Goal: Entertainment & Leisure: Consume media (video, audio)

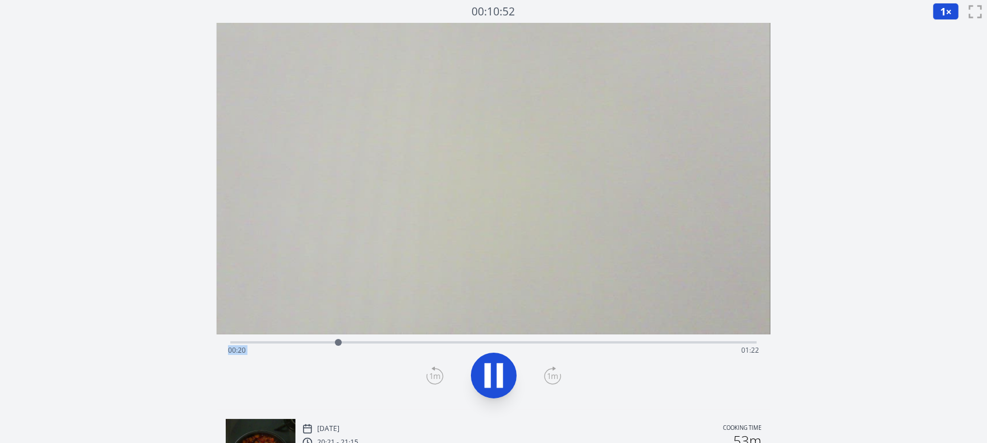
drag, startPoint x: 309, startPoint y: 340, endPoint x: 453, endPoint y: 352, distance: 144.6
click at [645, 345] on div "Time elapsed: 00:20 Time remaining: 01:22" at bounding box center [493, 341] width 527 height 14
drag, startPoint x: 651, startPoint y: 344, endPoint x: 594, endPoint y: 356, distance: 58.3
click at [594, 344] on div "Time elapsed: 01:10 Time remaining: 00:32" at bounding box center [493, 342] width 527 height 2
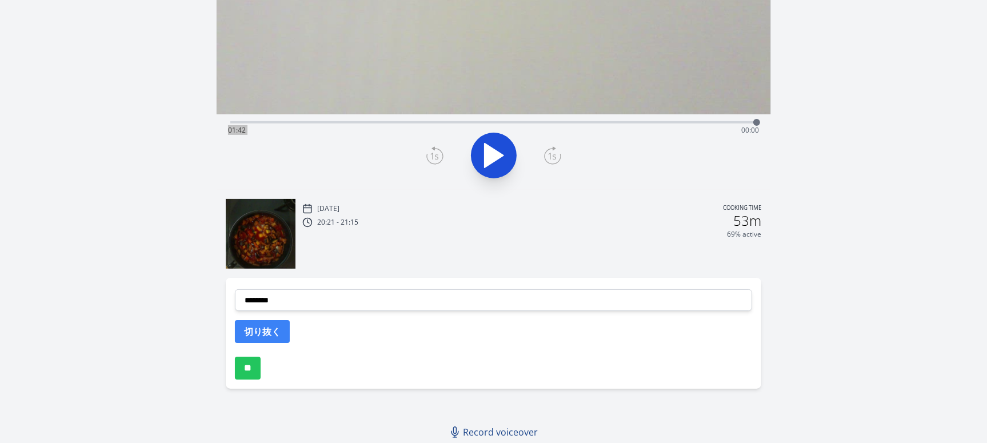
scroll to position [106, 0]
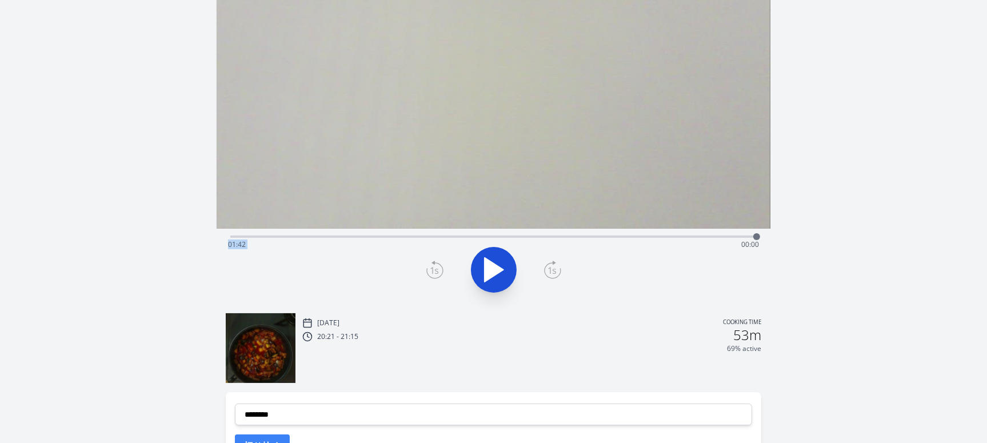
click at [588, 236] on div "Time elapsed: 01:42 Time remaining: 00:00" at bounding box center [493, 245] width 531 height 18
click at [508, 264] on icon at bounding box center [494, 270] width 32 height 32
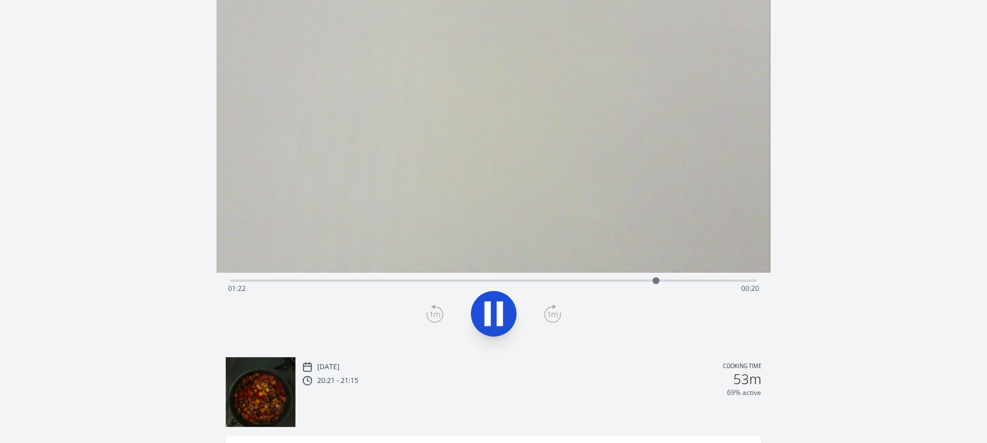
scroll to position [0, 0]
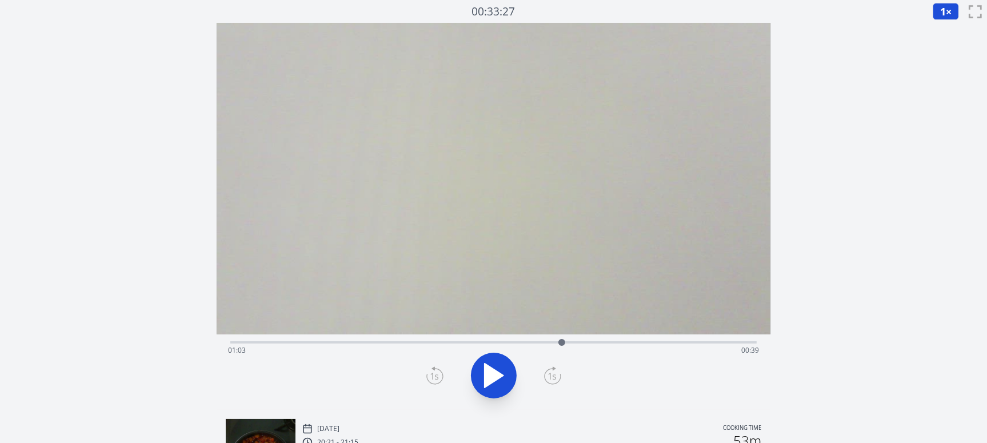
drag, startPoint x: 661, startPoint y: 339, endPoint x: 567, endPoint y: 334, distance: 93.9
click at [565, 334] on div at bounding box center [561, 342] width 17 height 17
drag, startPoint x: 705, startPoint y: 339, endPoint x: 767, endPoint y: 342, distance: 62.4
click at [767, 342] on div "Time elapsed: 01:42 Time remaining: 00:00" at bounding box center [494, 371] width 554 height 75
drag, startPoint x: 754, startPoint y: 342, endPoint x: 643, endPoint y: 340, distance: 111.5
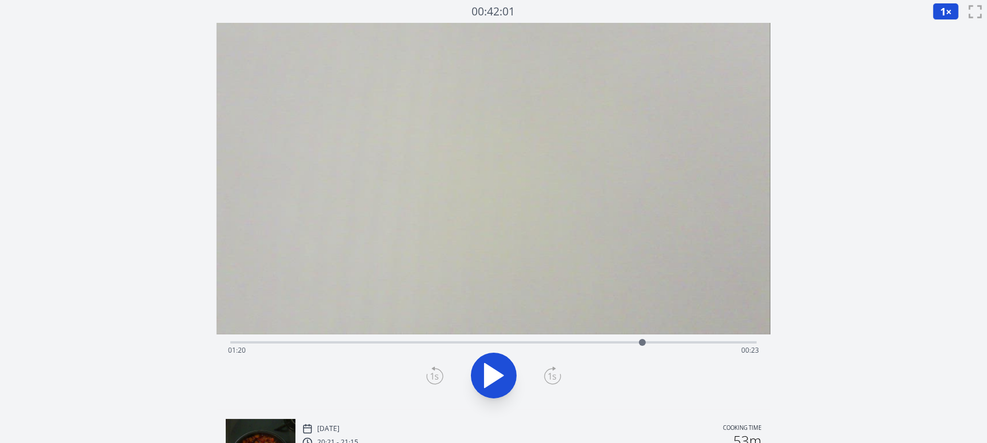
click at [643, 340] on div at bounding box center [642, 342] width 7 height 7
drag, startPoint x: 642, startPoint y: 340, endPoint x: 757, endPoint y: 356, distance: 116.0
click at [756, 344] on div "Time elapsed: 01:41 Time remaining: 00:01" at bounding box center [493, 342] width 527 height 2
drag, startPoint x: 755, startPoint y: 342, endPoint x: 711, endPoint y: 345, distance: 43.5
click at [711, 345] on div at bounding box center [711, 342] width 7 height 7
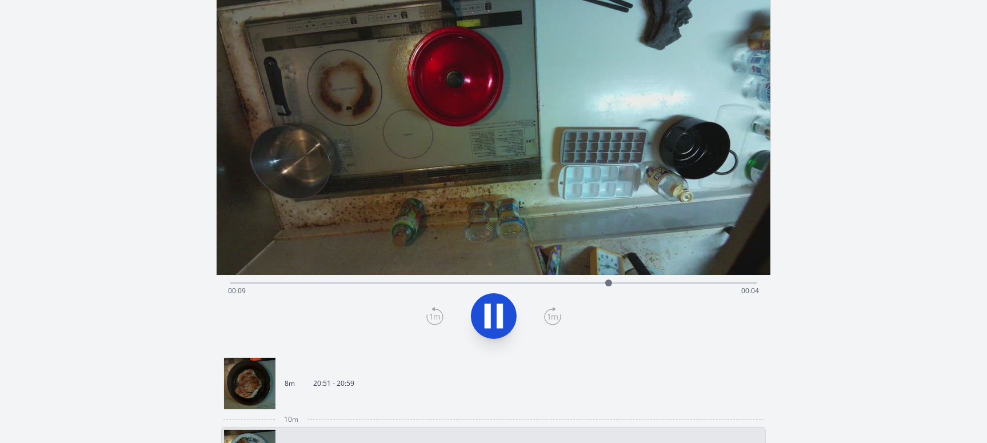
scroll to position [57, 0]
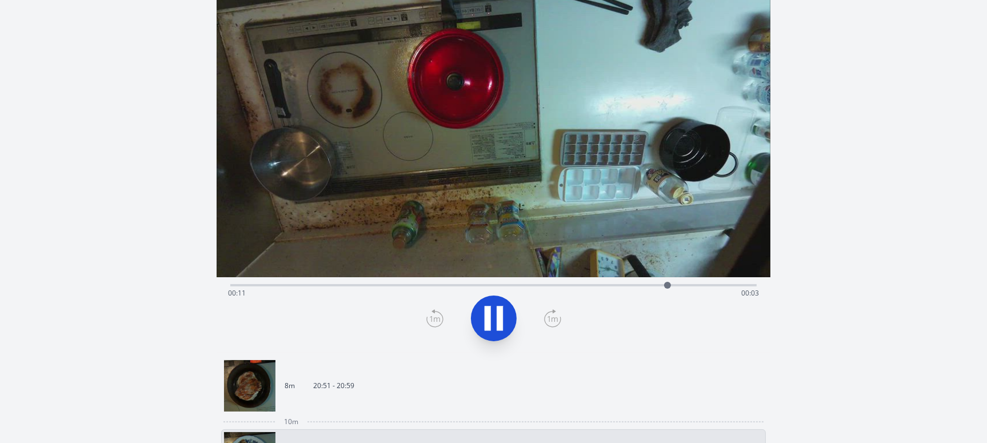
click at [531, 393] on link "8m 20:51 - 20:59" at bounding box center [489, 385] width 530 height 51
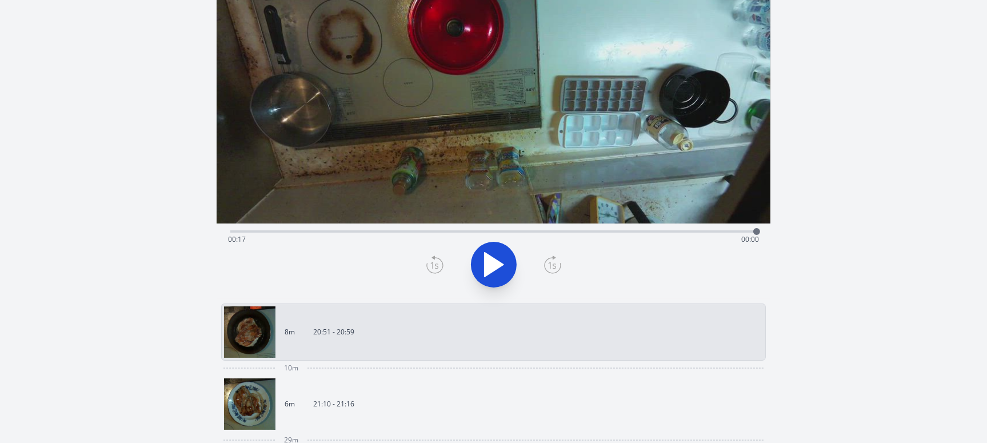
scroll to position [57, 0]
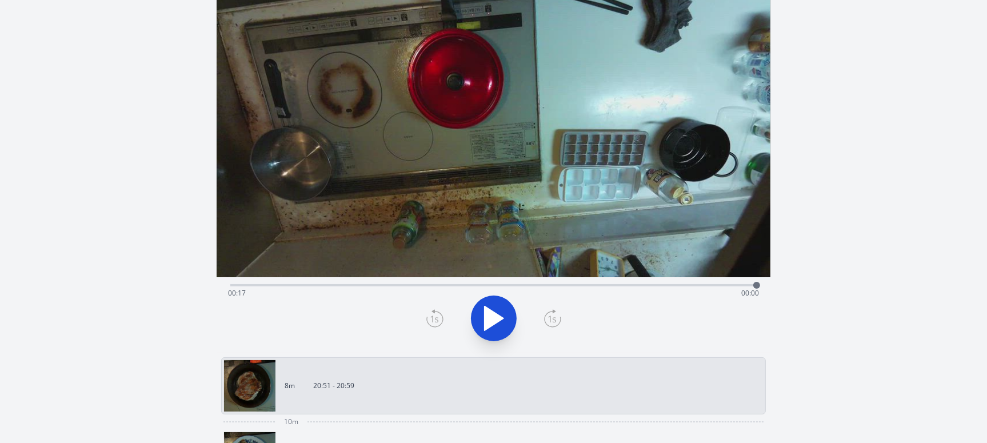
click at [455, 283] on div "Time elapsed: 00:17 Time remaining: 00:00" at bounding box center [493, 284] width 527 height 14
click at [493, 313] on icon at bounding box center [494, 318] width 19 height 24
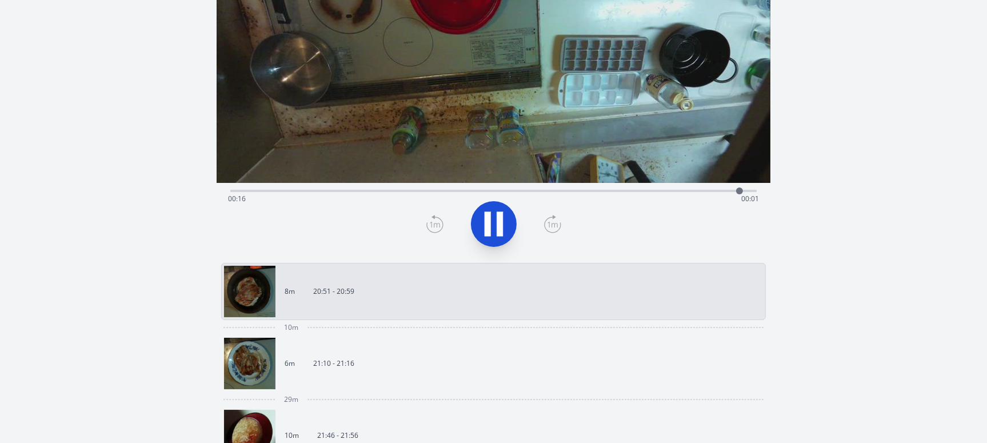
scroll to position [172, 0]
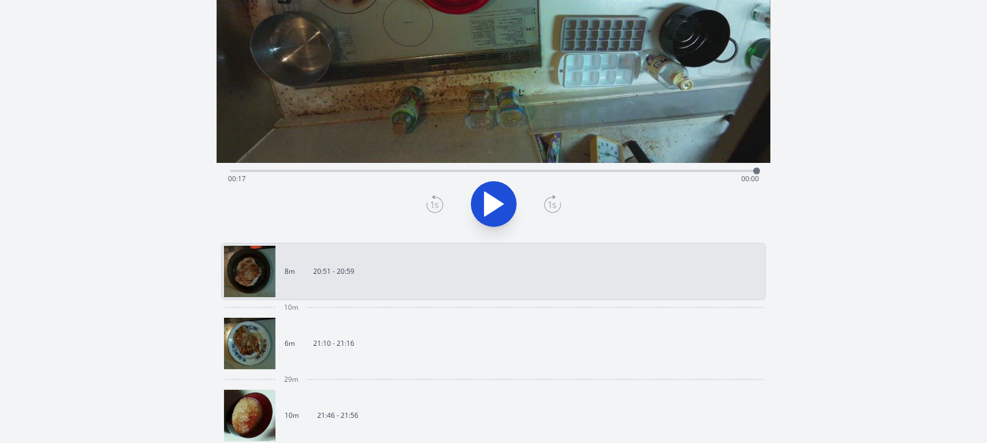
click at [401, 334] on link "6m 21:10 - 21:16" at bounding box center [489, 343] width 530 height 51
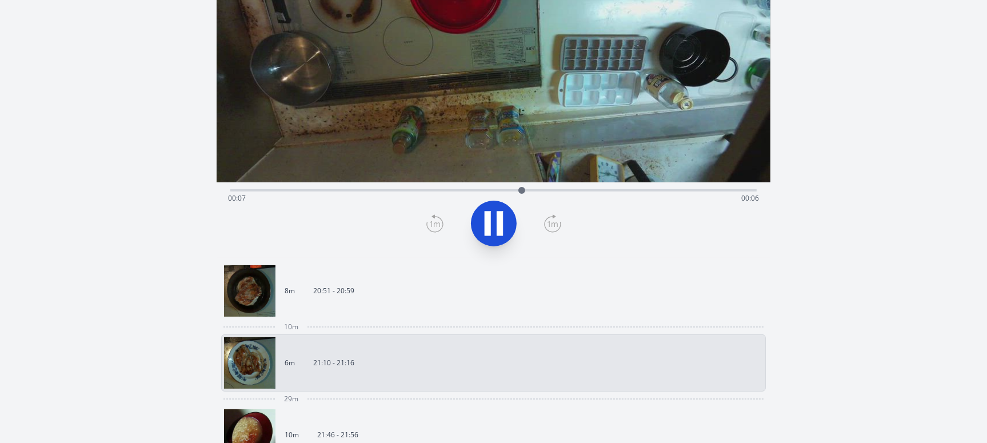
scroll to position [172, 0]
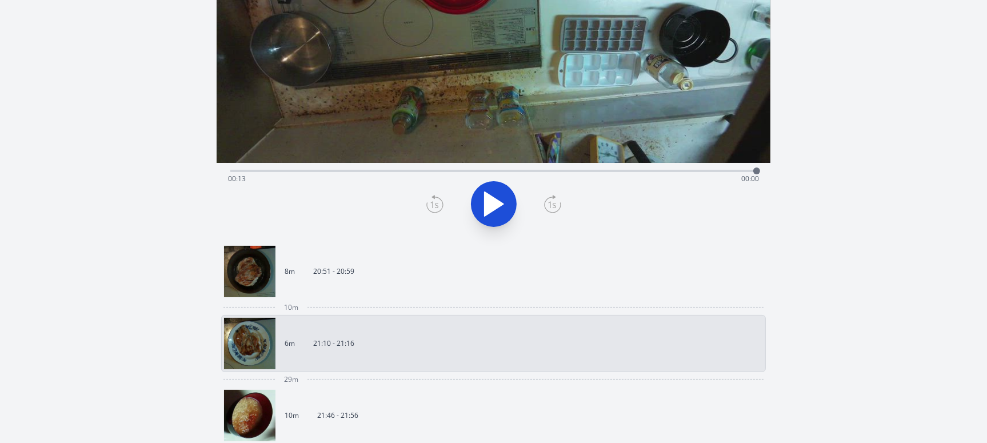
click at [438, 269] on link "8m 20:51 - 20:59" at bounding box center [489, 271] width 530 height 51
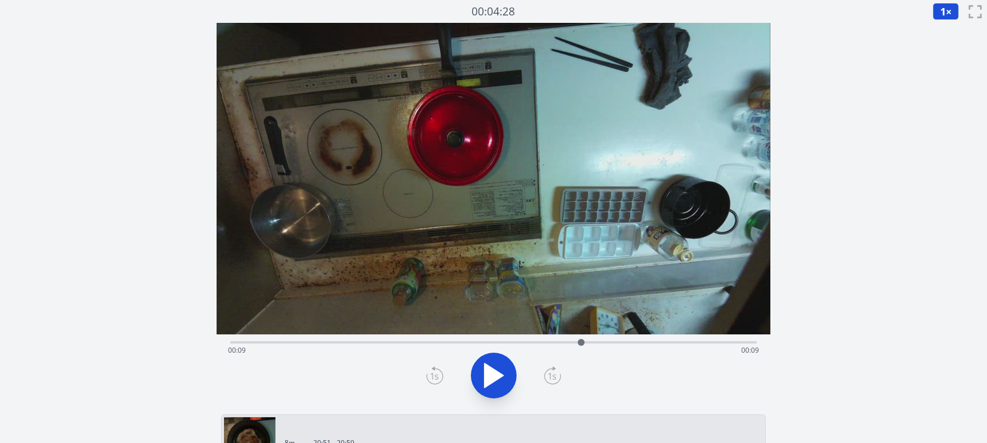
drag, startPoint x: 425, startPoint y: 340, endPoint x: 645, endPoint y: 308, distance: 221.9
click at [599, 320] on div "Time elapsed: 00:09 Time remaining: 00:09" at bounding box center [494, 216] width 554 height 387
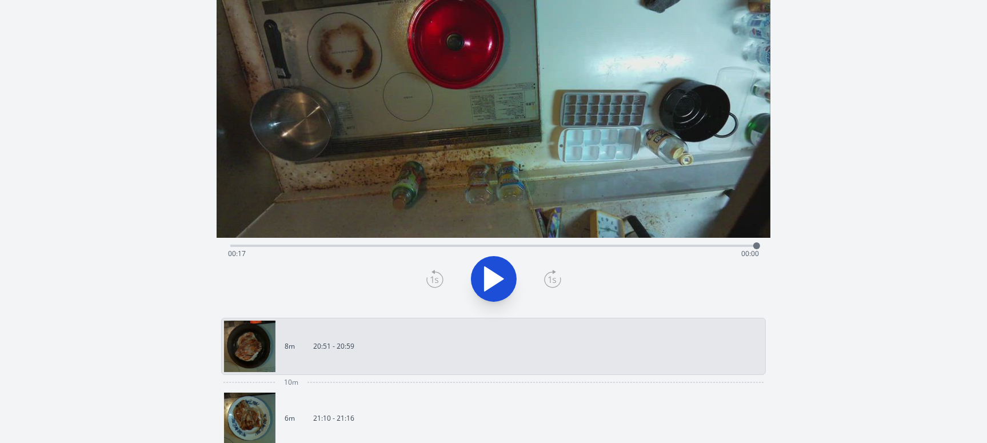
scroll to position [114, 0]
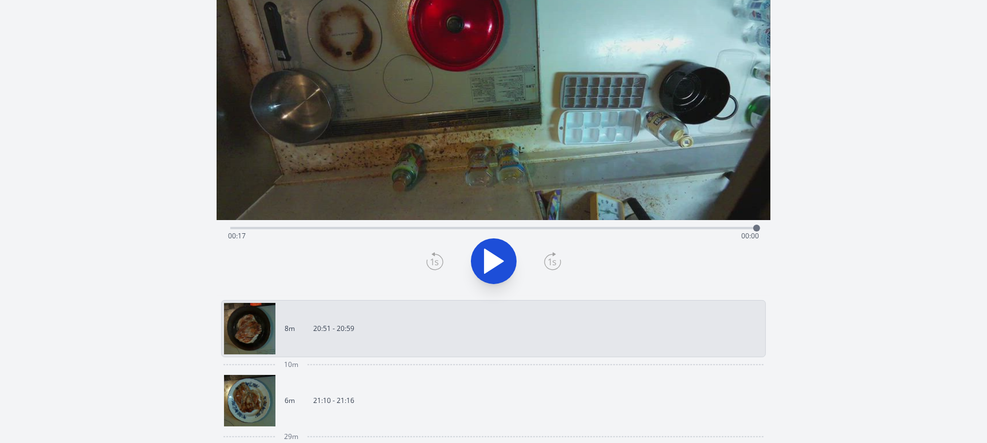
click at [352, 397] on p "21:10 - 21:16" at bounding box center [333, 400] width 41 height 9
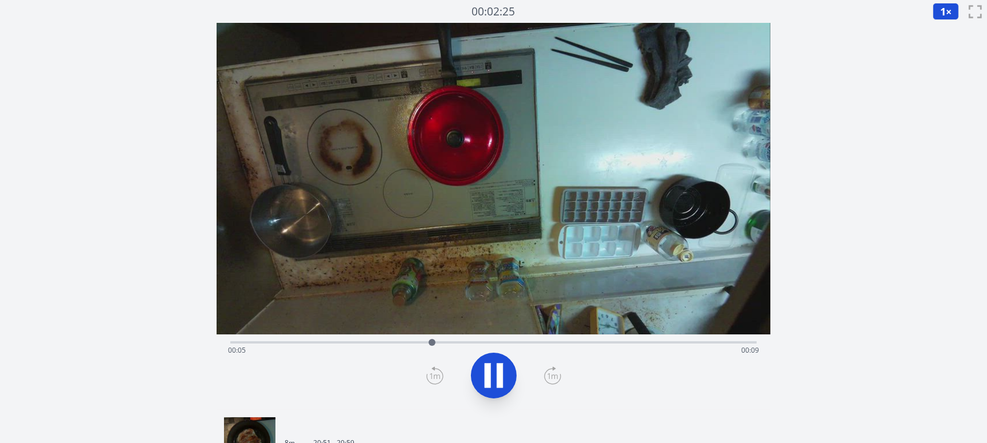
drag, startPoint x: 409, startPoint y: 343, endPoint x: 395, endPoint y: 344, distance: 14.3
click at [395, 344] on div "Time elapsed: 00:05 Time remaining: 00:09" at bounding box center [493, 350] width 531 height 18
drag, startPoint x: 456, startPoint y: 342, endPoint x: 320, endPoint y: 342, distance: 136.7
click at [320, 342] on div at bounding box center [319, 342] width 17 height 17
click at [310, 340] on div "Time elapsed: 00:10 Time remaining: 00:03" at bounding box center [493, 341] width 527 height 14
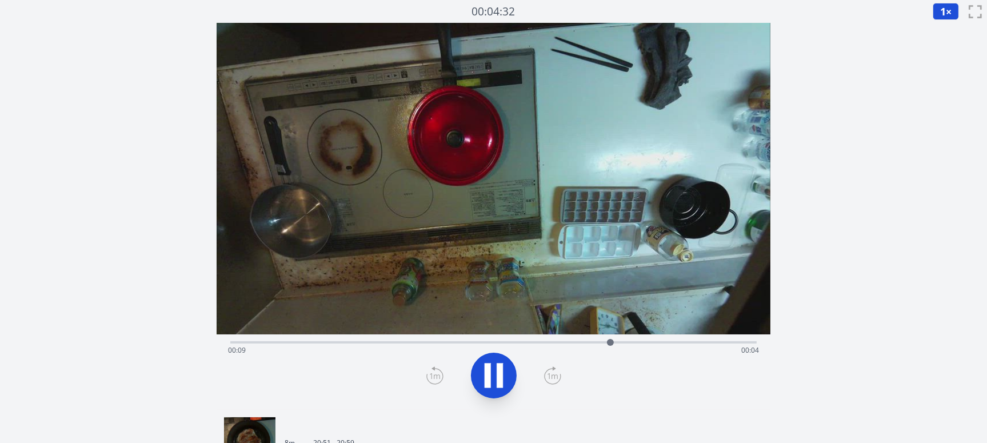
click at [256, 342] on div "Time elapsed: 00:09 Time remaining: 00:04" at bounding box center [493, 350] width 531 height 18
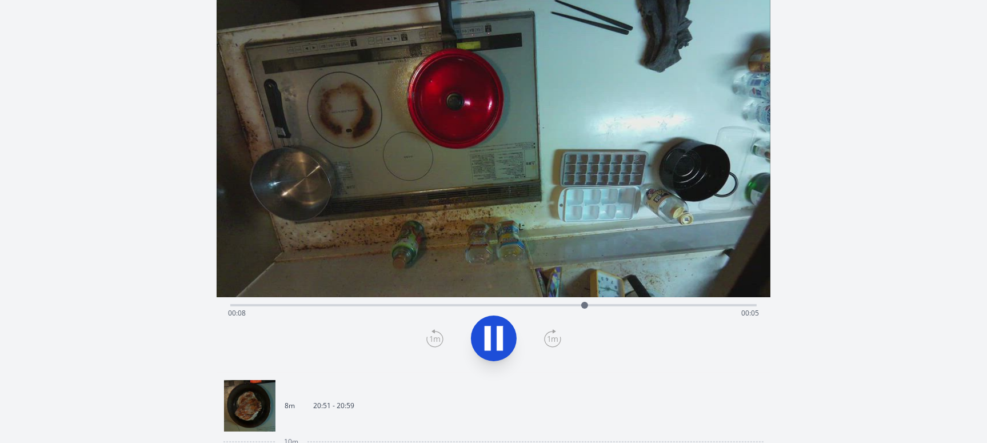
scroll to position [57, 0]
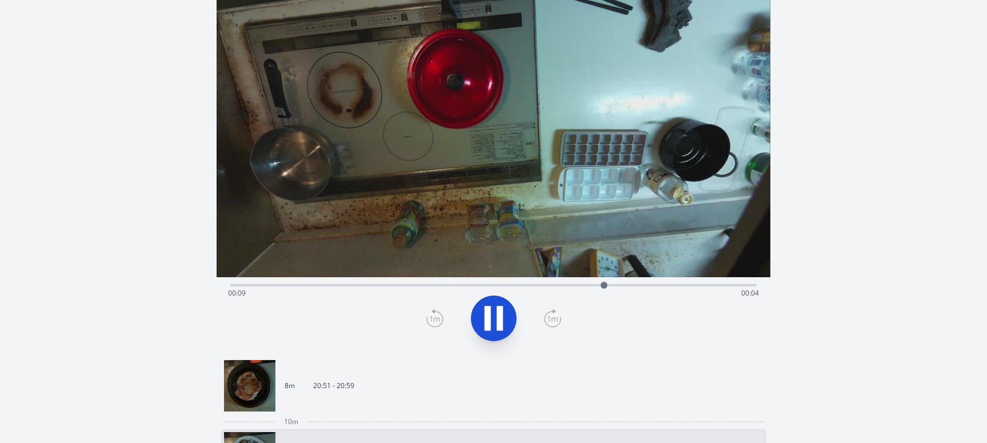
click at [311, 372] on link "8m 20:51 - 20:59" at bounding box center [489, 385] width 530 height 51
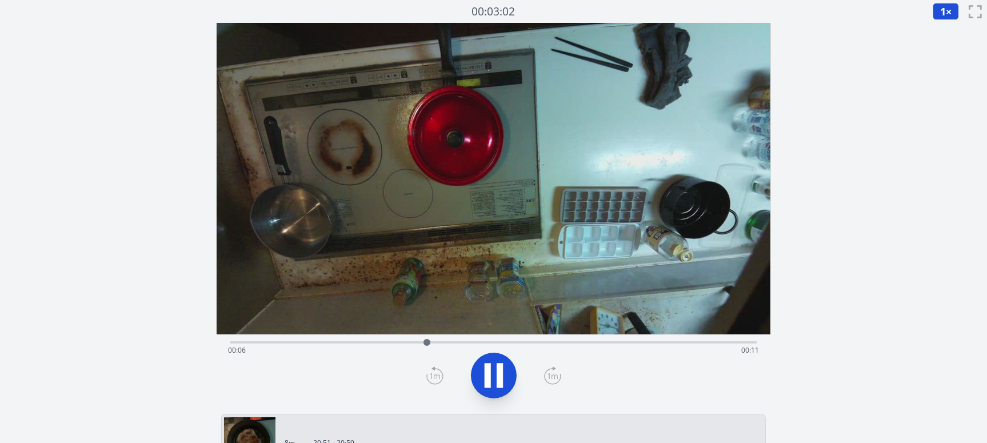
click at [414, 342] on div "Time elapsed: 00:06 Time remaining: 00:11" at bounding box center [493, 350] width 531 height 18
drag, startPoint x: 428, startPoint y: 342, endPoint x: 450, endPoint y: 358, distance: 27.1
click at [359, 344] on div "Time elapsed: 00:07 Time remaining: 00:11" at bounding box center [493, 350] width 531 height 18
drag, startPoint x: 387, startPoint y: 340, endPoint x: 710, endPoint y: 319, distance: 323.2
click at [710, 319] on div "Time elapsed: 00:15 Time remaining: 00:02" at bounding box center [494, 216] width 554 height 387
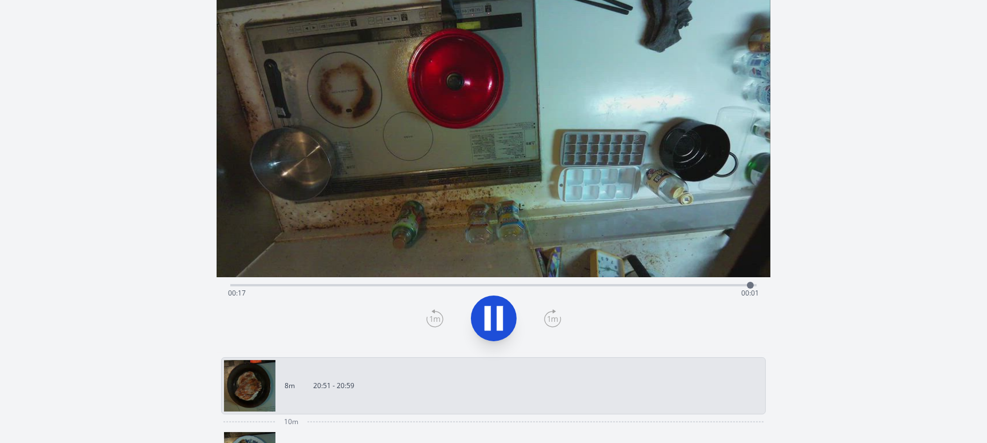
scroll to position [114, 0]
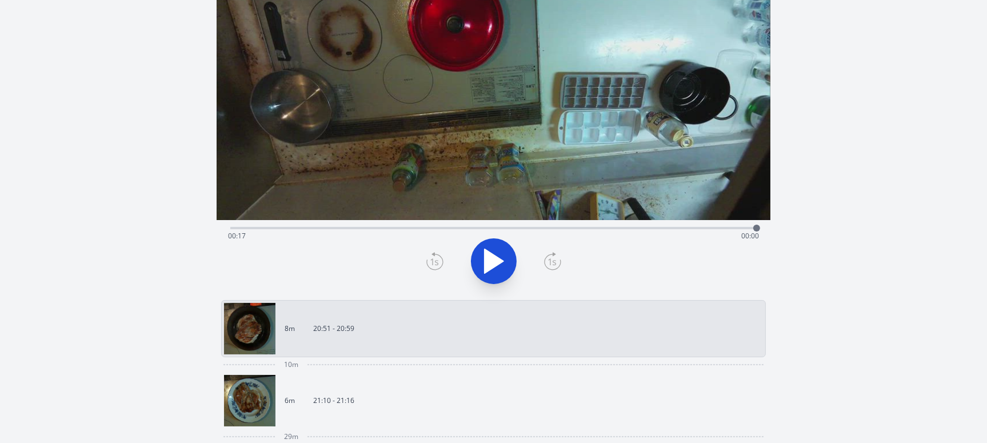
click at [322, 400] on p "21:10 - 21:16" at bounding box center [333, 400] width 41 height 9
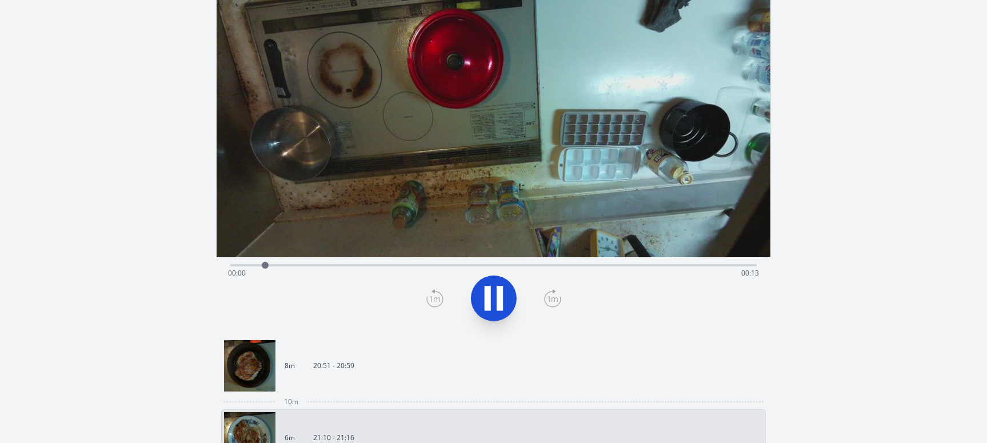
scroll to position [57, 0]
